Goal: Download file/media

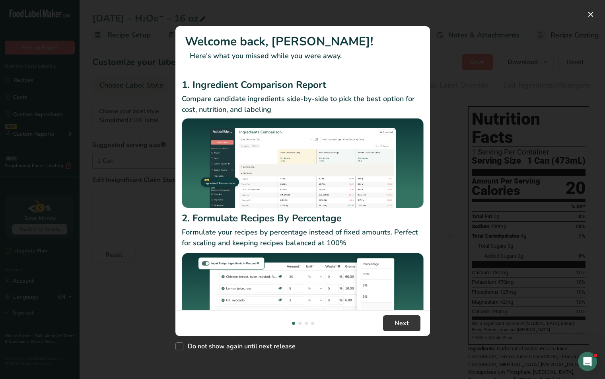
click at [116, 245] on div "New Features" at bounding box center [302, 189] width 605 height 379
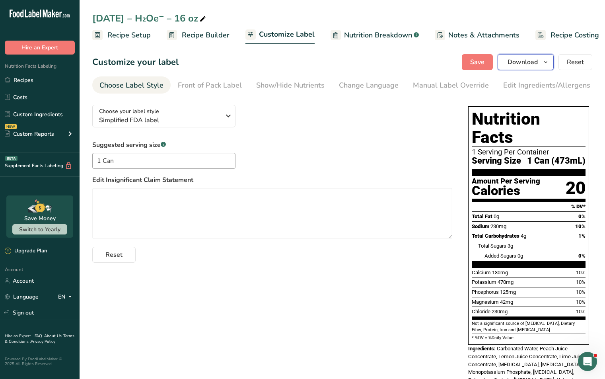
click at [548, 63] on icon "button" at bounding box center [546, 62] width 6 height 10
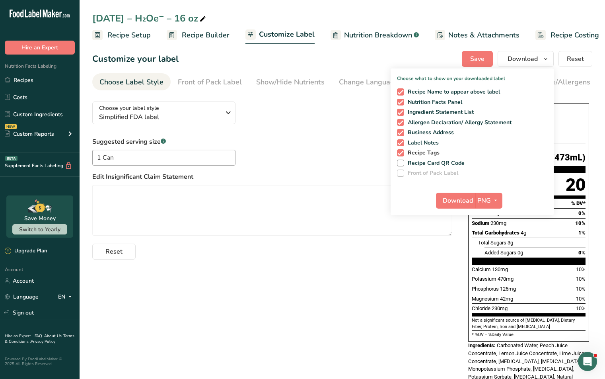
click at [410, 157] on div "Recipe Name to appear above label Nutrition Facts Panel Ingredient Statement Li…" at bounding box center [472, 131] width 163 height 92
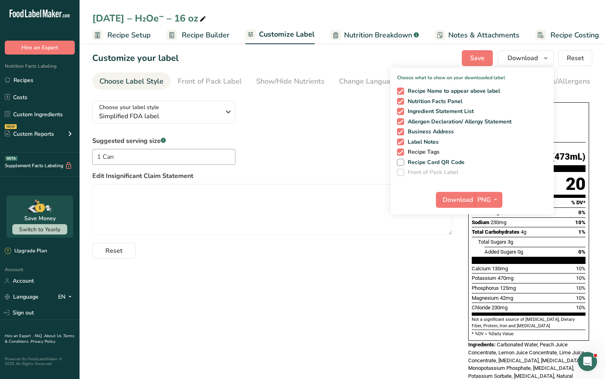
scroll to position [4, 0]
click at [414, 154] on span "Recipe Tags" at bounding box center [422, 152] width 36 height 7
click at [402, 154] on input "Recipe Tags" at bounding box center [399, 152] width 5 height 5
checkbox input "false"
click at [418, 147] on div "Recipe Name to appear above label Nutrition Facts Panel Ingredient Statement Li…" at bounding box center [472, 131] width 163 height 92
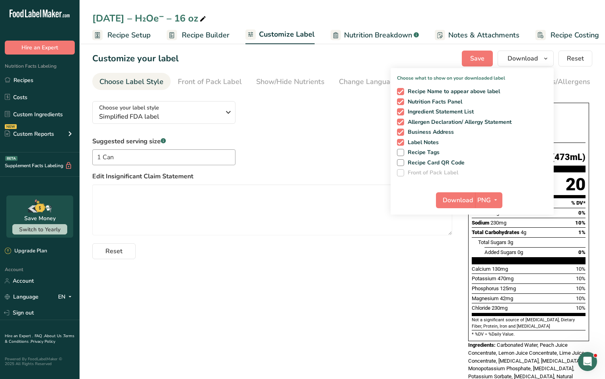
scroll to position [4, 0]
click at [419, 144] on span "Label Notes" at bounding box center [421, 142] width 35 height 7
click at [402, 144] on input "Label Notes" at bounding box center [399, 141] width 5 height 5
checkbox input "false"
click at [424, 133] on span "Business Address" at bounding box center [429, 131] width 50 height 7
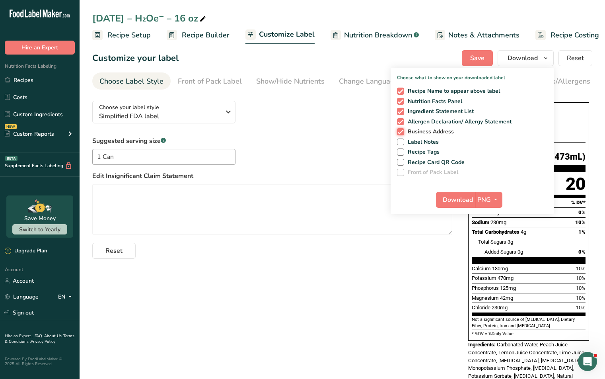
click at [402, 133] on input "Business Address" at bounding box center [399, 131] width 5 height 5
checkbox input "false"
click at [427, 123] on span "Allergen Declaration/ Allergy Statement" at bounding box center [458, 121] width 108 height 7
click at [402, 123] on input "Allergen Declaration/ Allergy Statement" at bounding box center [399, 121] width 5 height 5
checkbox input "false"
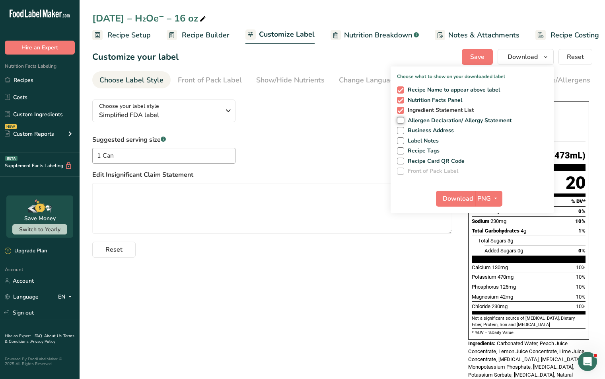
scroll to position [4, 0]
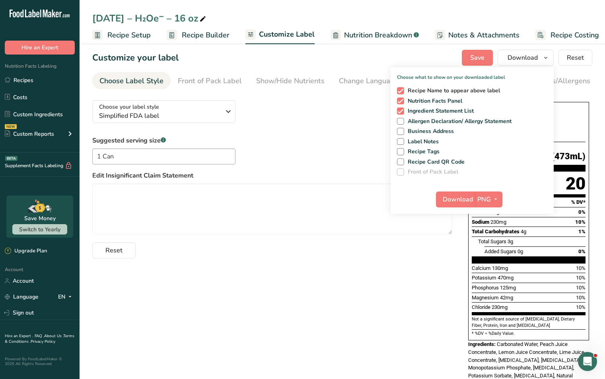
click at [433, 92] on span "Recipe Name to appear above label" at bounding box center [452, 90] width 96 height 7
click at [402, 92] on input "Recipe Name to appear above label" at bounding box center [399, 90] width 5 height 5
checkbox input "false"
click at [495, 197] on icon "button" at bounding box center [496, 199] width 6 height 10
click at [492, 240] on link "SVG" at bounding box center [489, 241] width 25 height 13
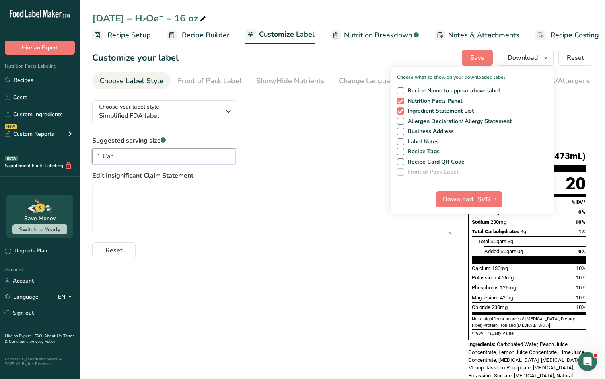
click at [211, 152] on input "1 Can" at bounding box center [163, 156] width 143 height 16
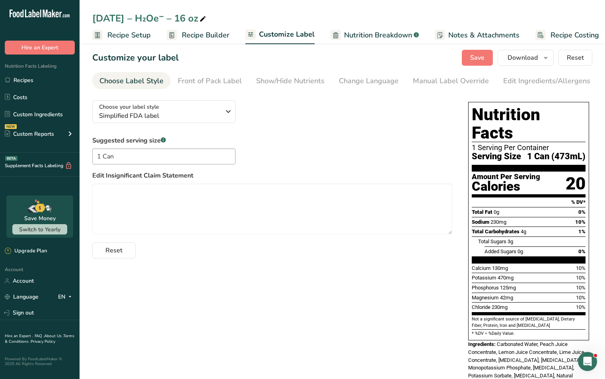
click at [103, 19] on div "[DATE] – H₂Oe⁻ – 16 oz" at bounding box center [149, 18] width 115 height 14
click at [122, 20] on input "[DATE] – H₂Oe⁻ – 16 oz" at bounding box center [342, 18] width 500 height 14
drag, startPoint x: 100, startPoint y: 16, endPoint x: 101, endPoint y: 28, distance: 11.6
click at [99, 16] on input "[DATE] – H₂Oe⁻ – 16 oz" at bounding box center [342, 18] width 500 height 14
type input "[DATE] – H₂Oe⁻ – 16 oz"
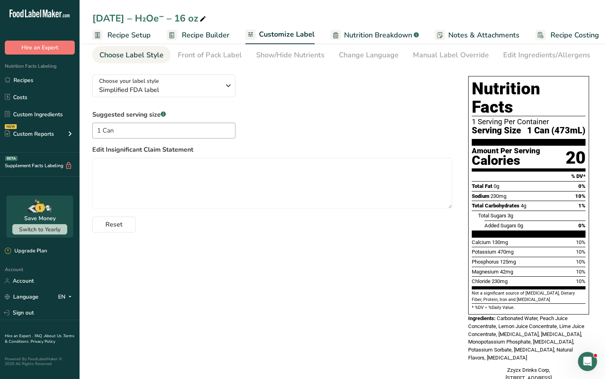
scroll to position [0, 0]
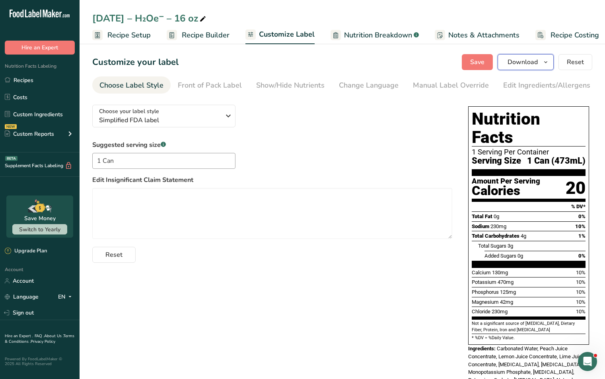
click at [523, 57] on span "Download" at bounding box center [523, 62] width 30 height 10
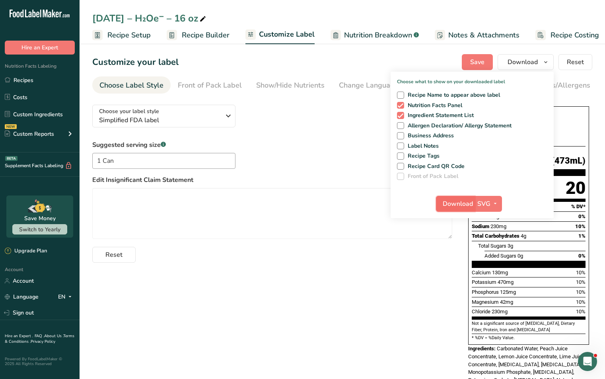
click at [458, 206] on span "Download" at bounding box center [458, 204] width 30 height 10
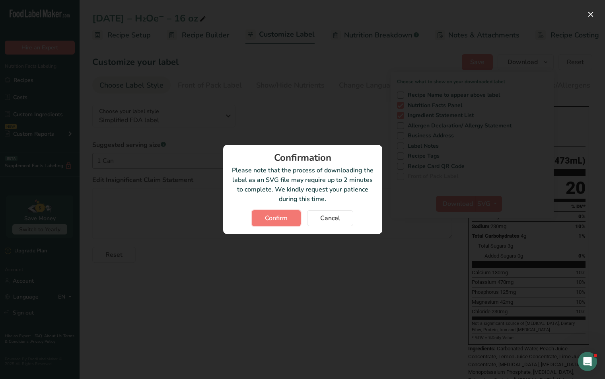
click at [277, 215] on span "Confirm" at bounding box center [276, 218] width 23 height 10
